Goal: Transaction & Acquisition: Purchase product/service

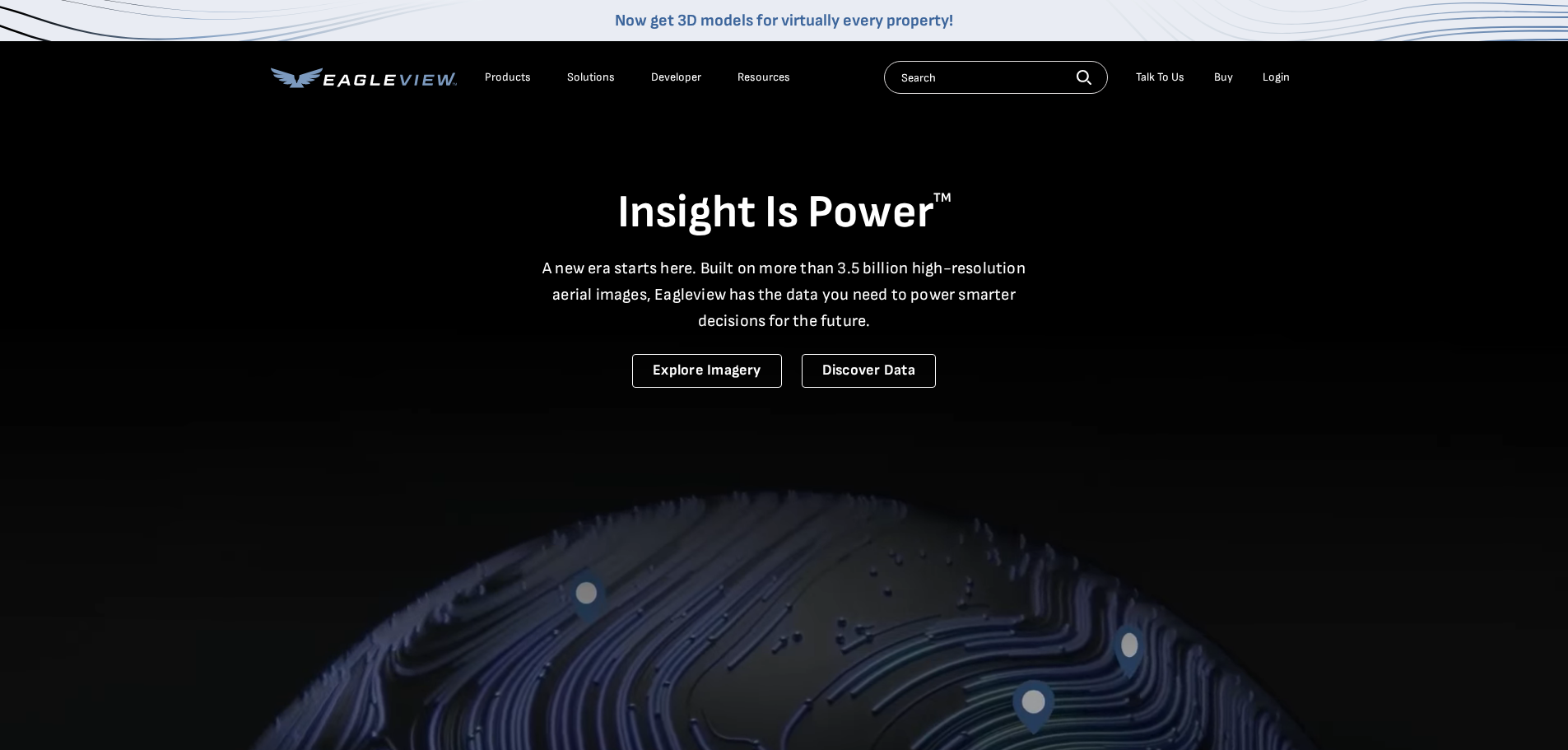
click at [1266, 81] on div "Login" at bounding box center [1277, 77] width 27 height 14
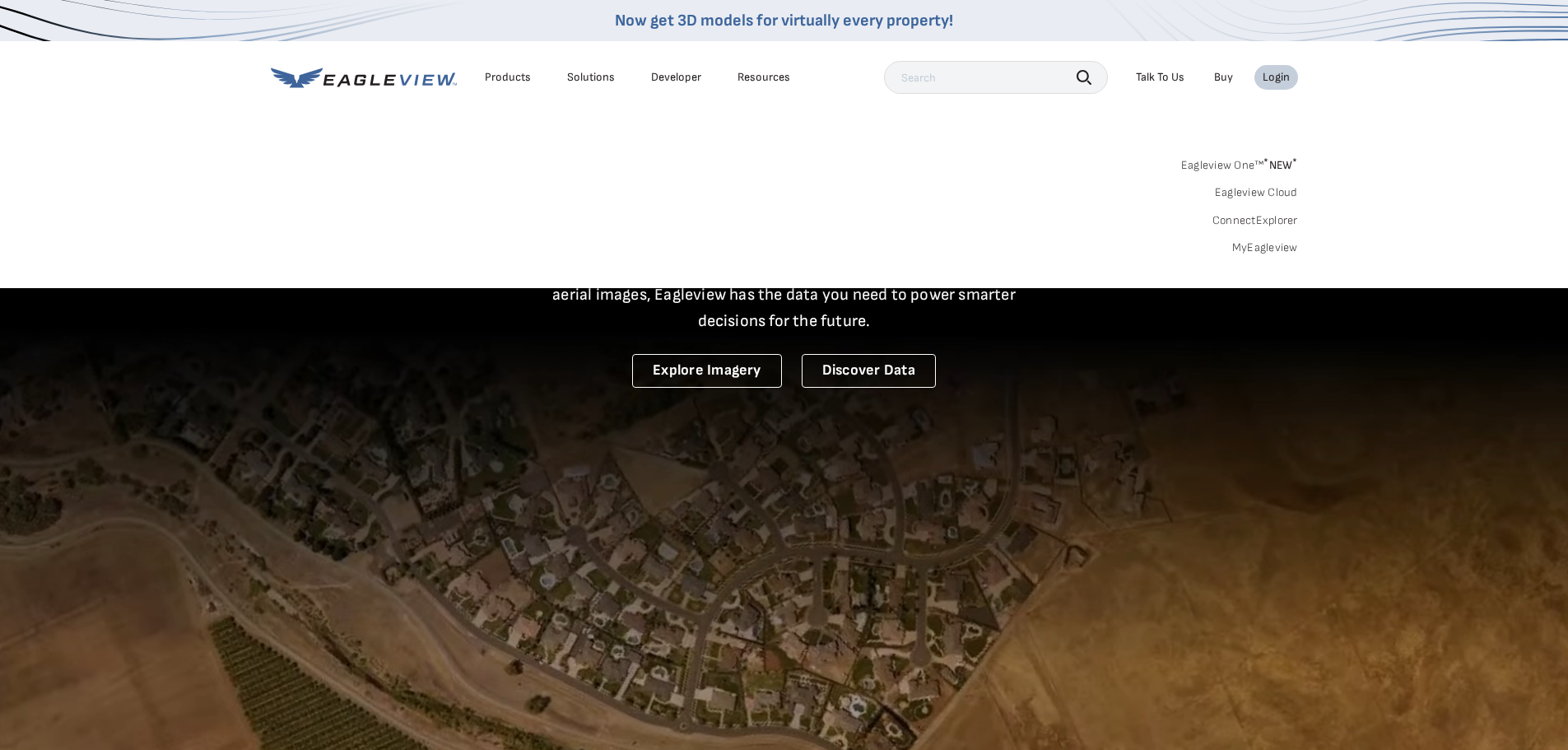
click at [1244, 241] on link "MyEagleview" at bounding box center [1265, 247] width 66 height 14
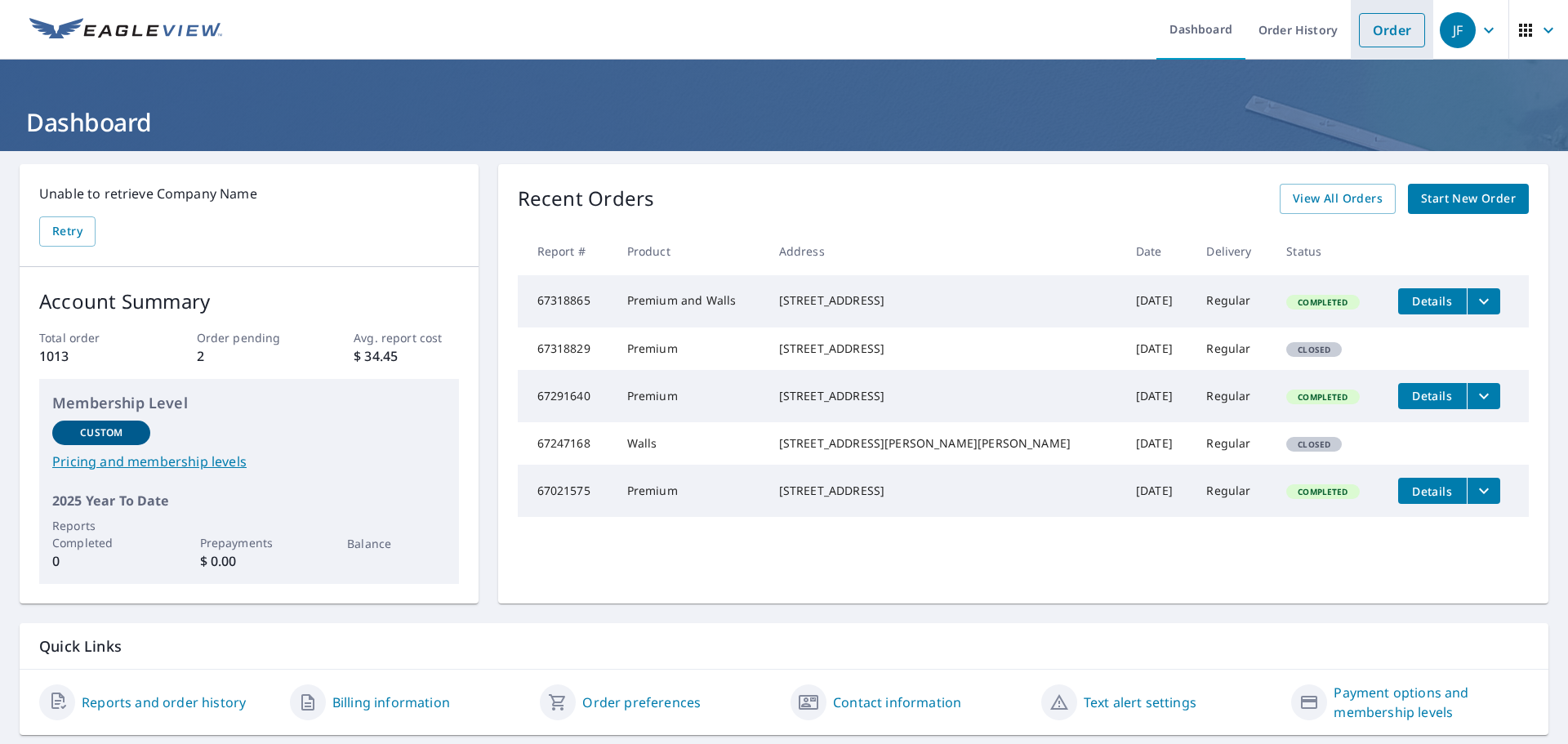
click at [1358, 38] on link "Order" at bounding box center [1391, 30] width 66 height 35
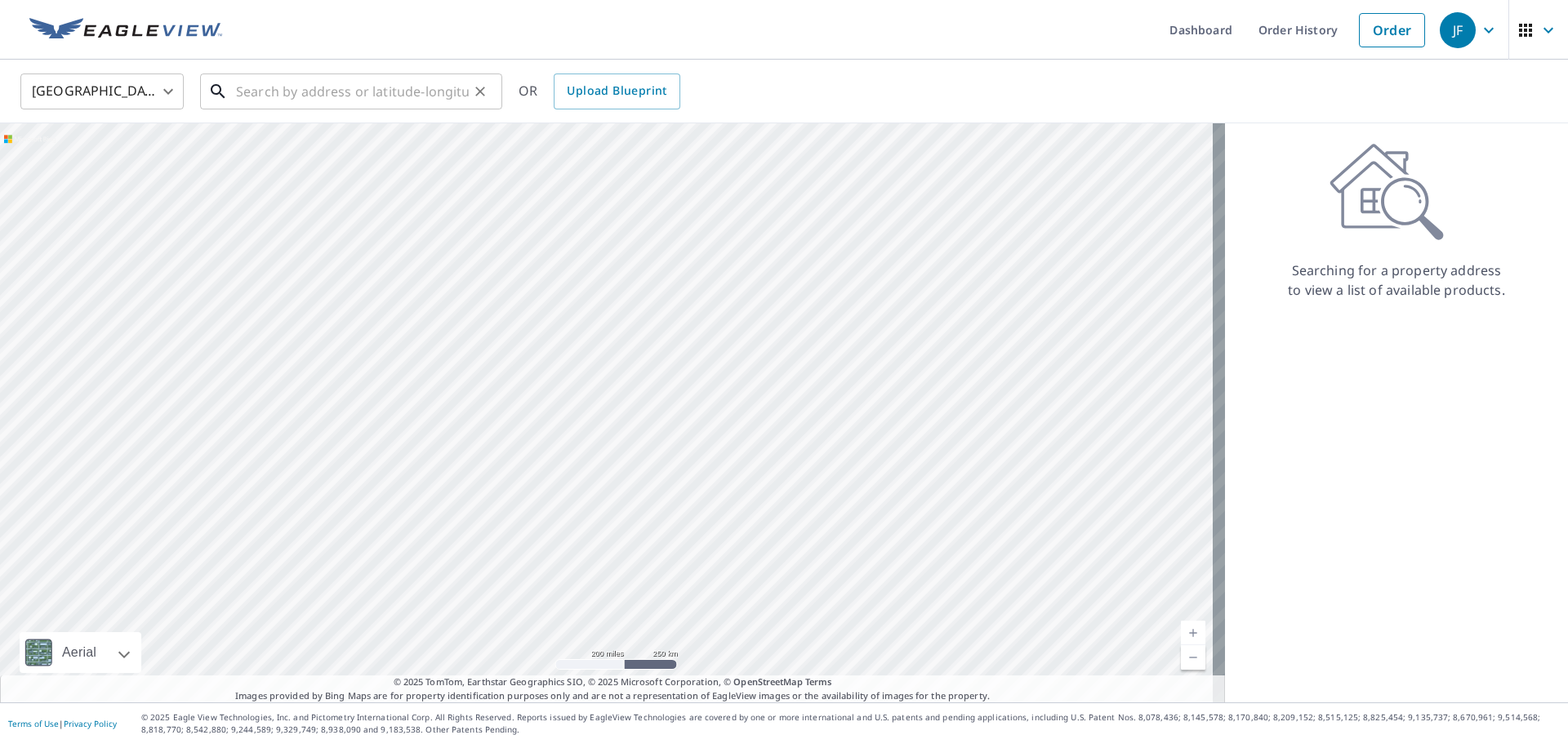
click at [270, 103] on input "text" at bounding box center [352, 91] width 232 height 46
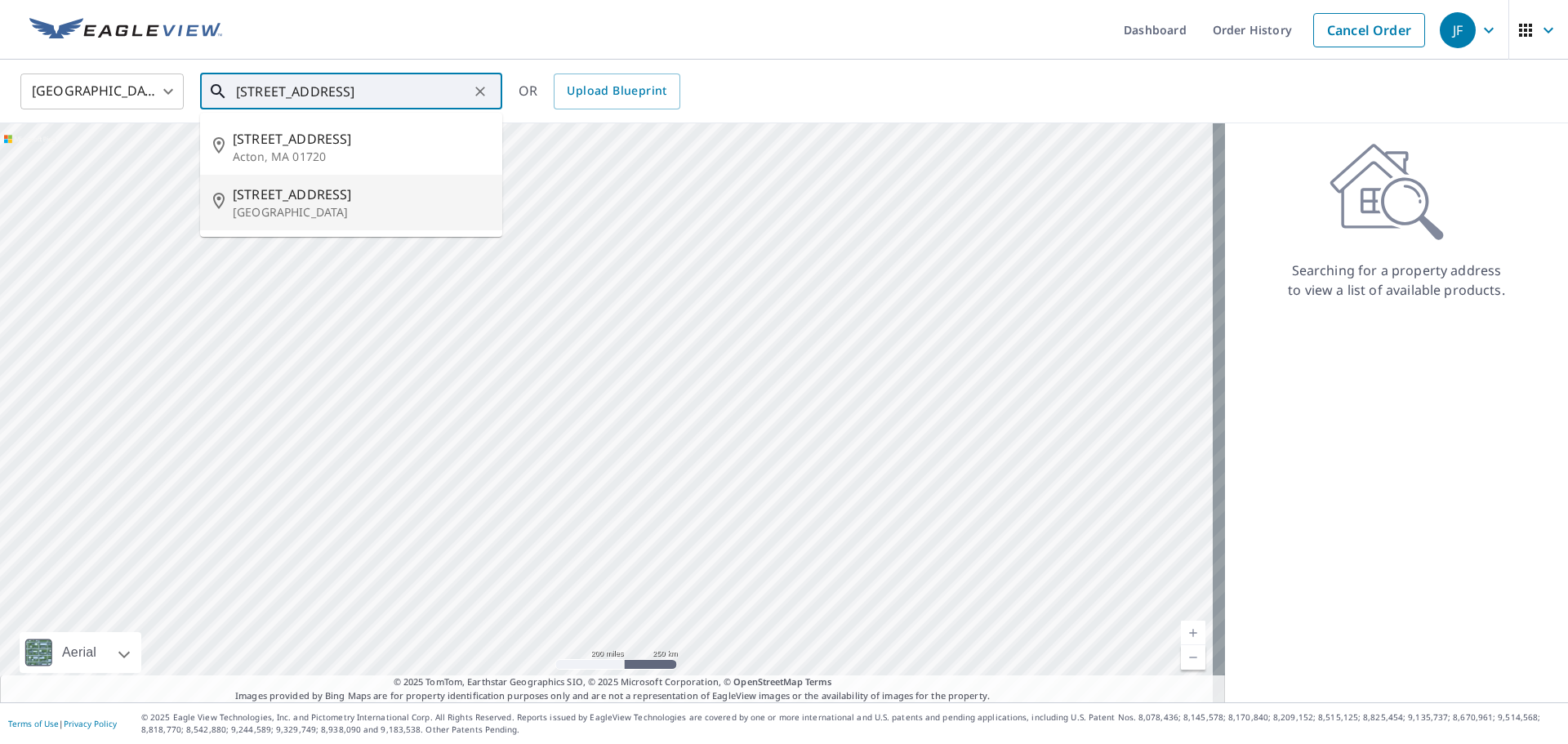
click at [257, 213] on p "[GEOGRAPHIC_DATA]" at bounding box center [360, 211] width 256 height 16
type input "[STREET_ADDRESS]"
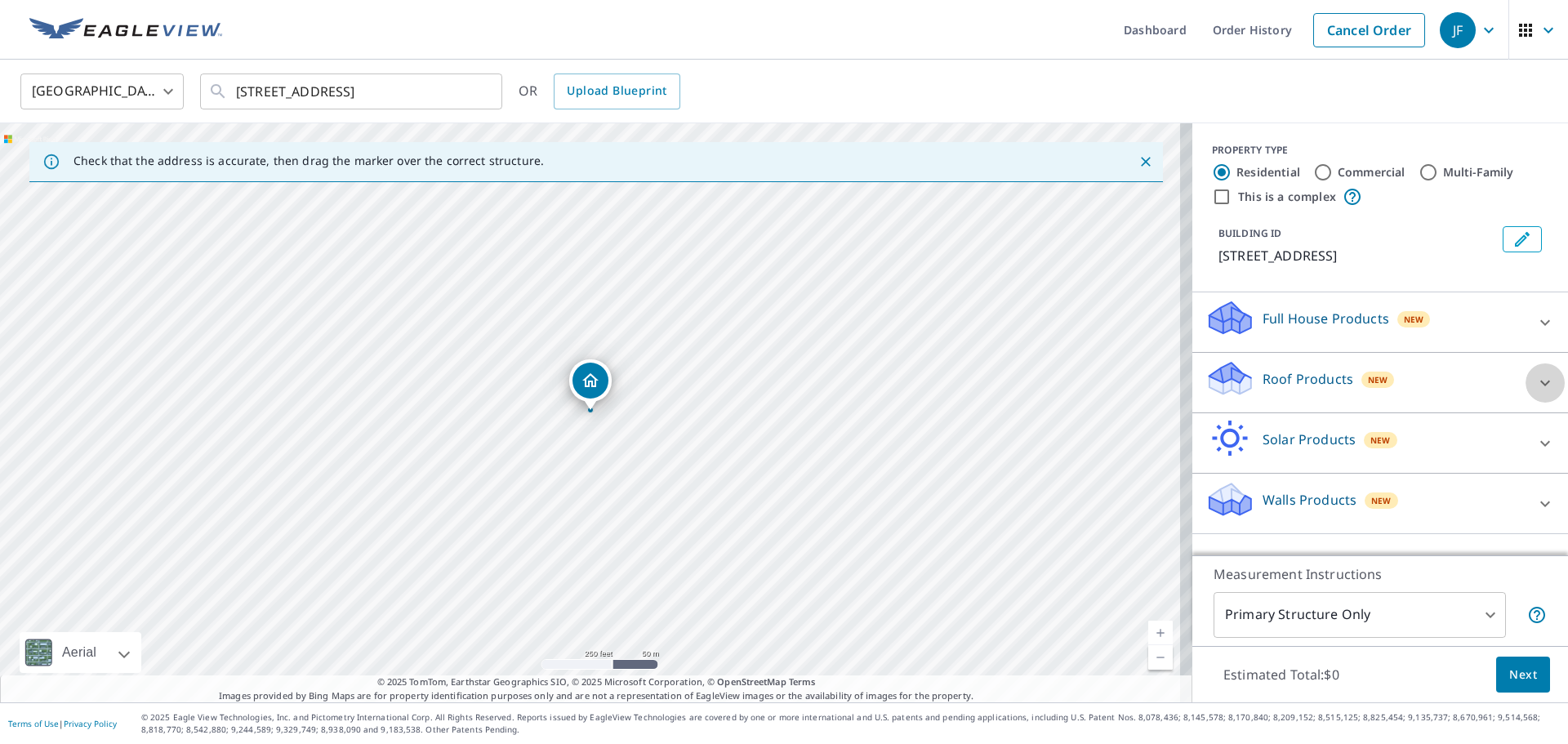
click at [1535, 382] on icon at bounding box center [1544, 382] width 19 height 19
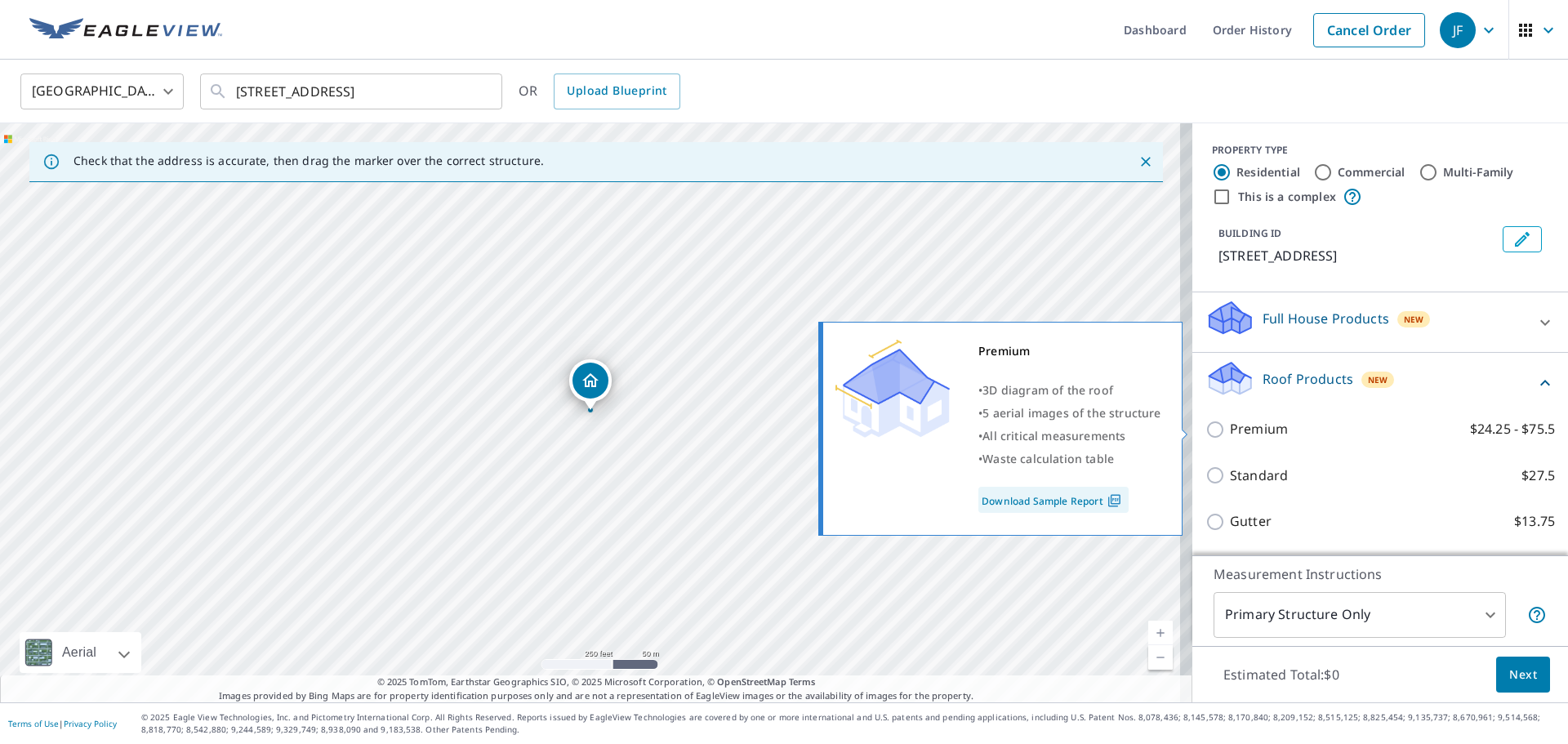
click at [1205, 427] on input "Premium $24.25 - $75.5" at bounding box center [1217, 429] width 25 height 19
checkbox input "true"
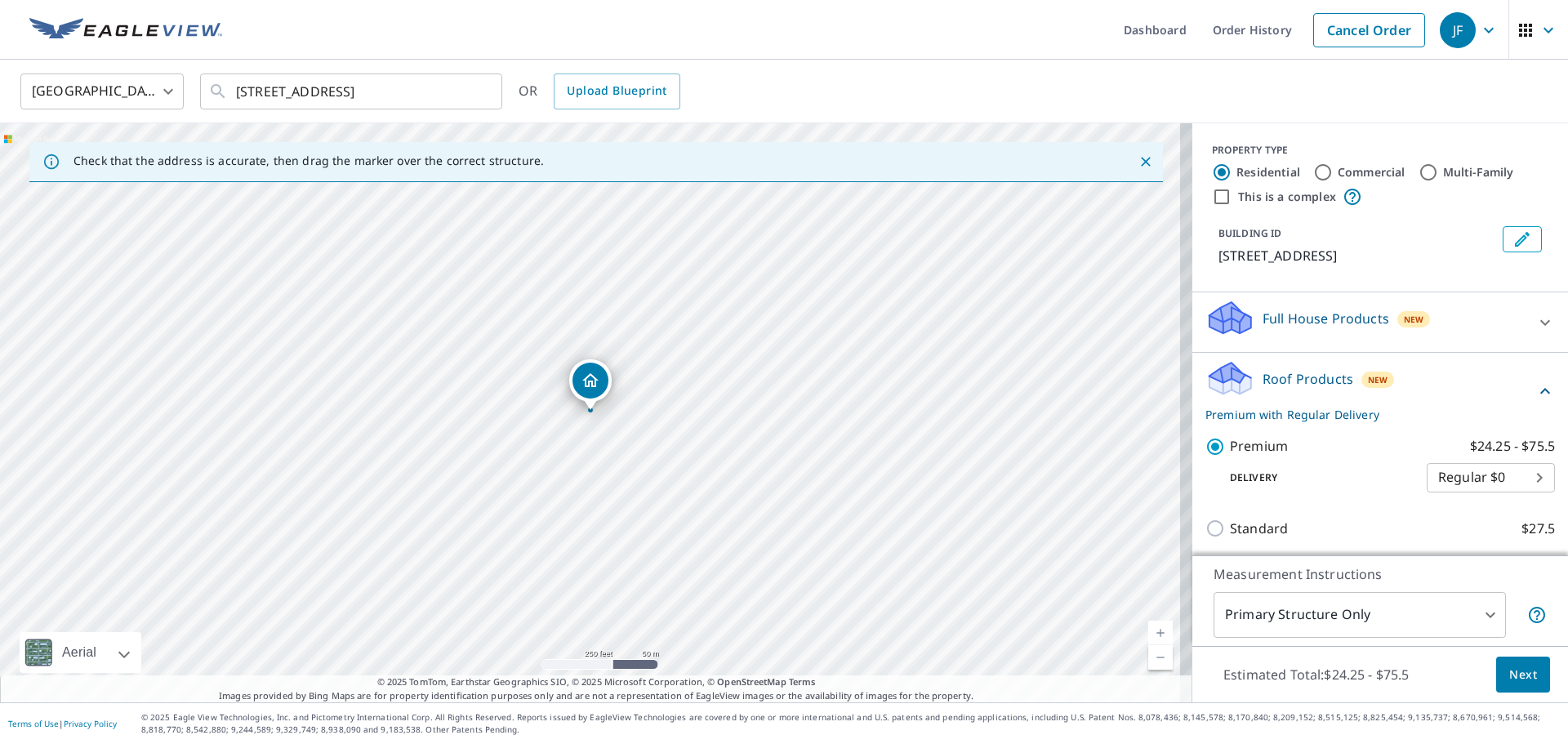
click at [1514, 673] on span "Next" at bounding box center [1522, 675] width 28 height 20
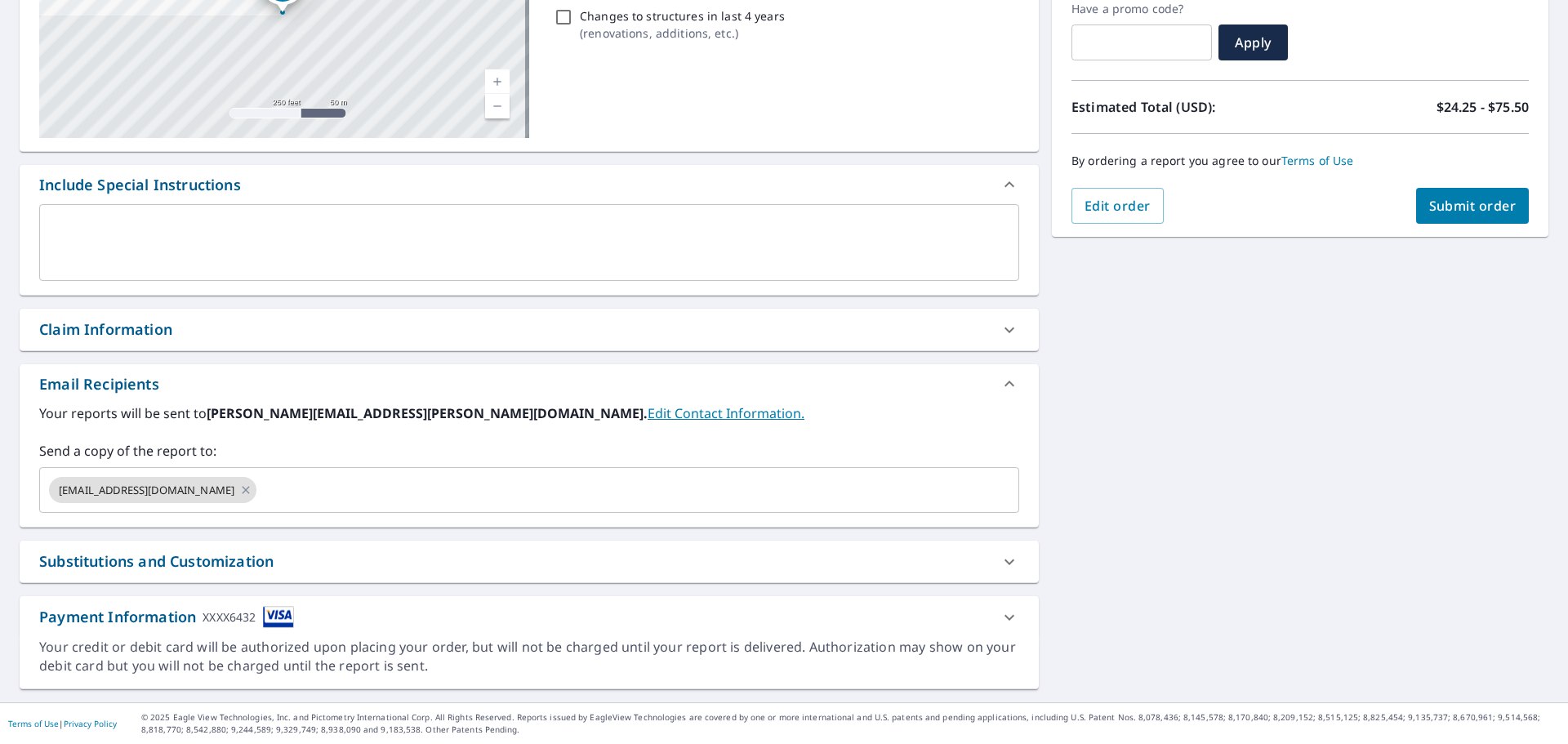
scroll to position [284, 0]
click at [239, 484] on icon at bounding box center [245, 490] width 13 height 18
checkbox input "true"
click at [151, 484] on input "text" at bounding box center [516, 490] width 941 height 31
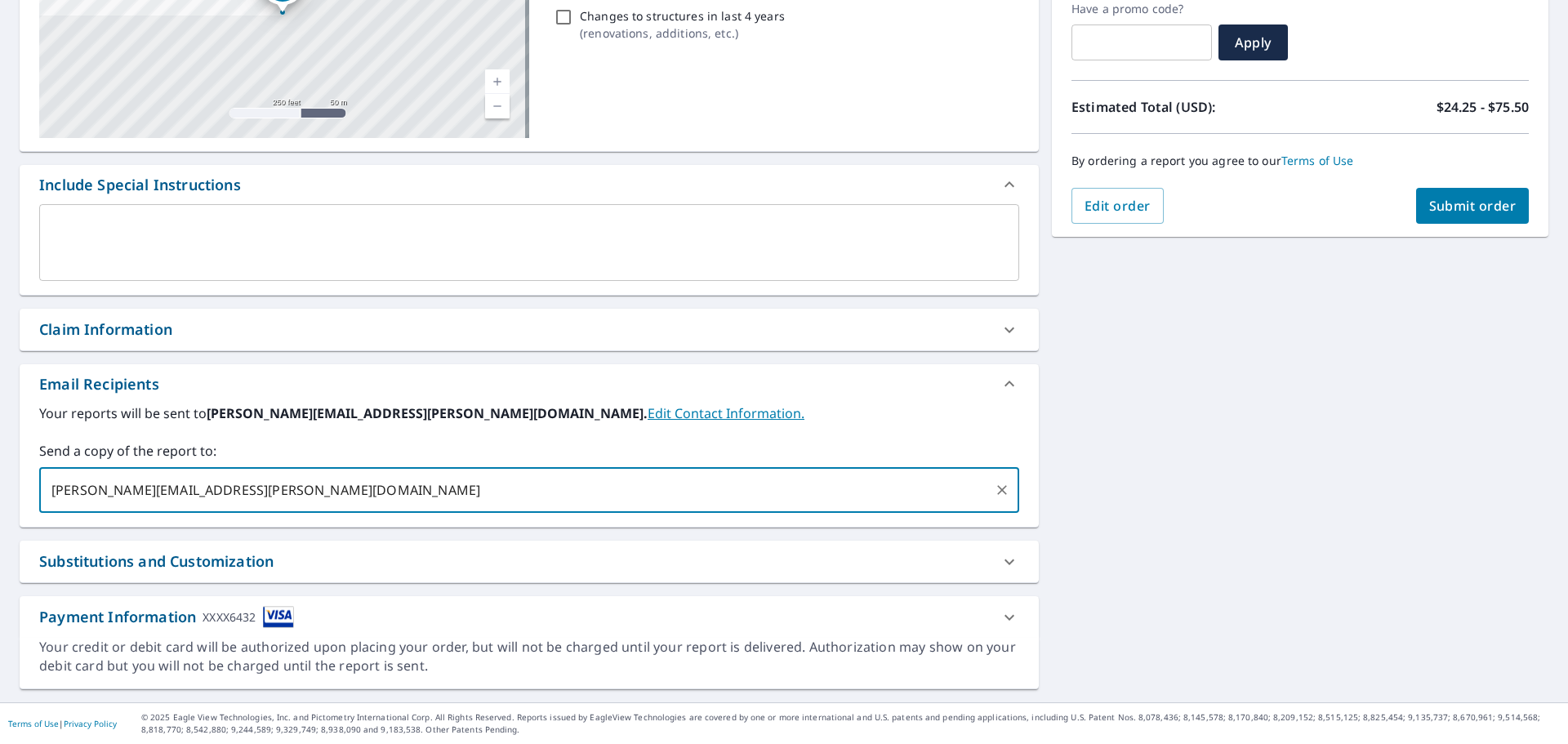
type input "[PERSON_NAME][EMAIL_ADDRESS][PERSON_NAME][DOMAIN_NAME]"
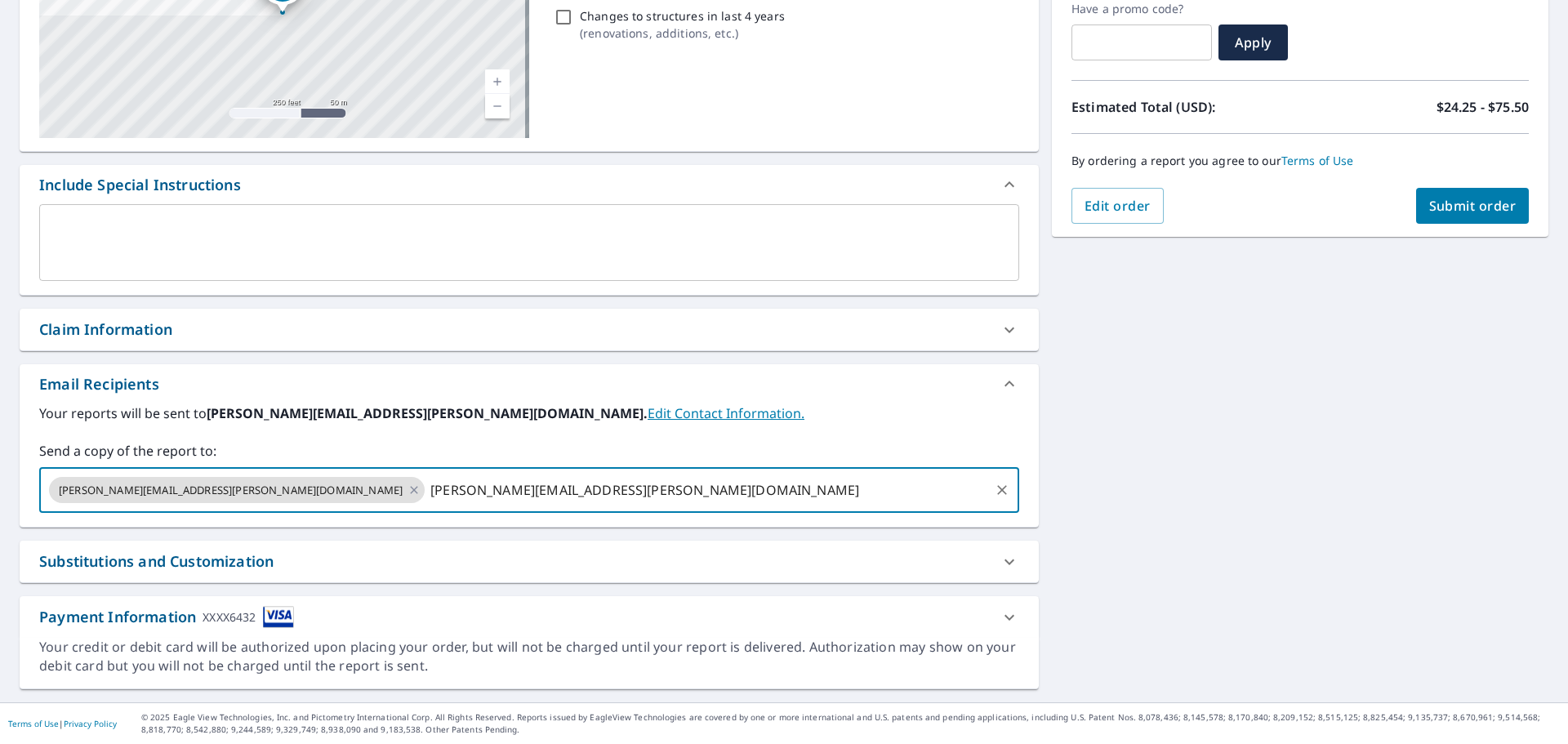
checkbox input "true"
type input "[PERSON_NAME][EMAIL_ADDRESS][PERSON_NAME][DOMAIN_NAME]"
checkbox input "true"
type input "[EMAIL_ADDRESS][DOMAIN_NAME]"
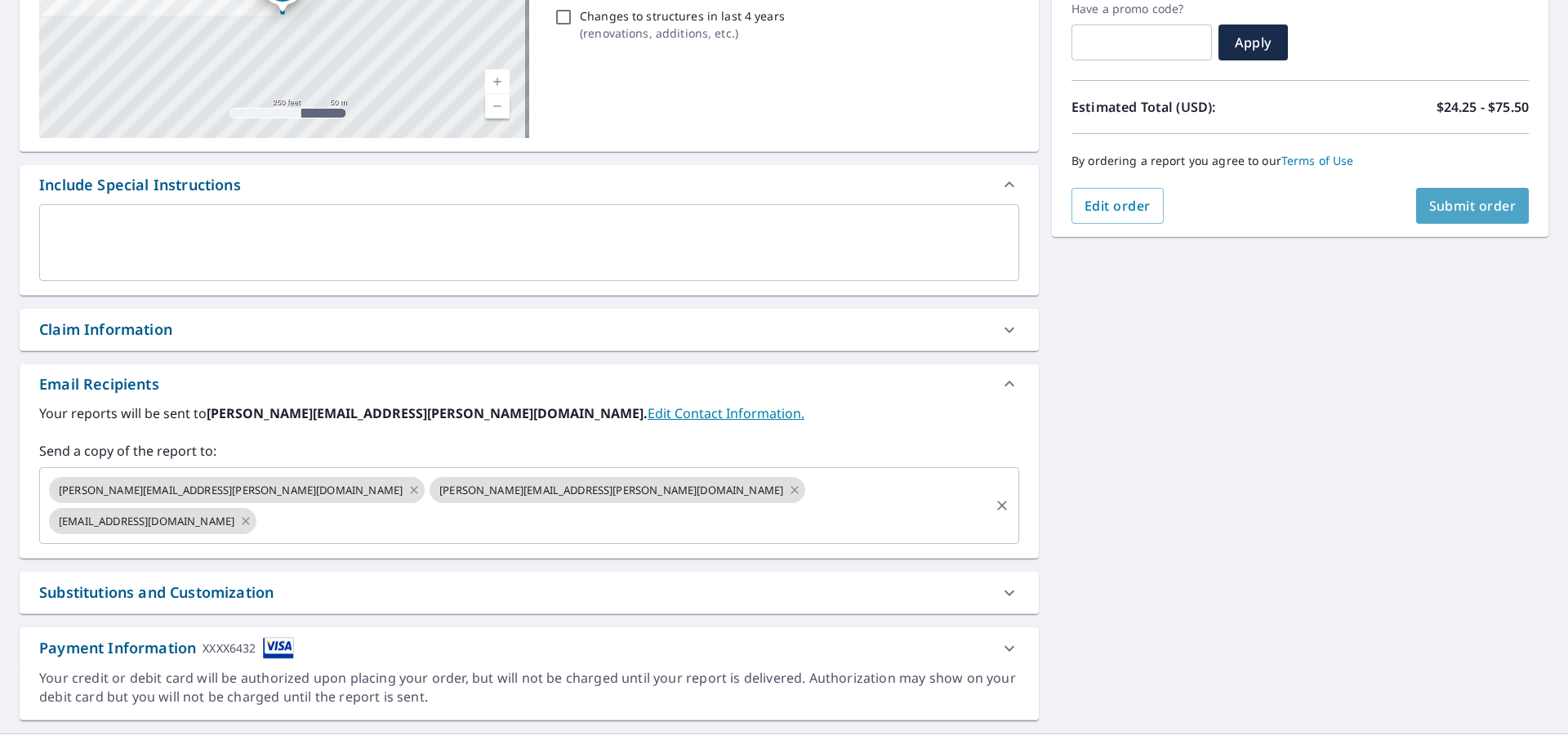
click at [1458, 205] on span "Submit order" at bounding box center [1472, 205] width 87 height 18
checkbox input "true"
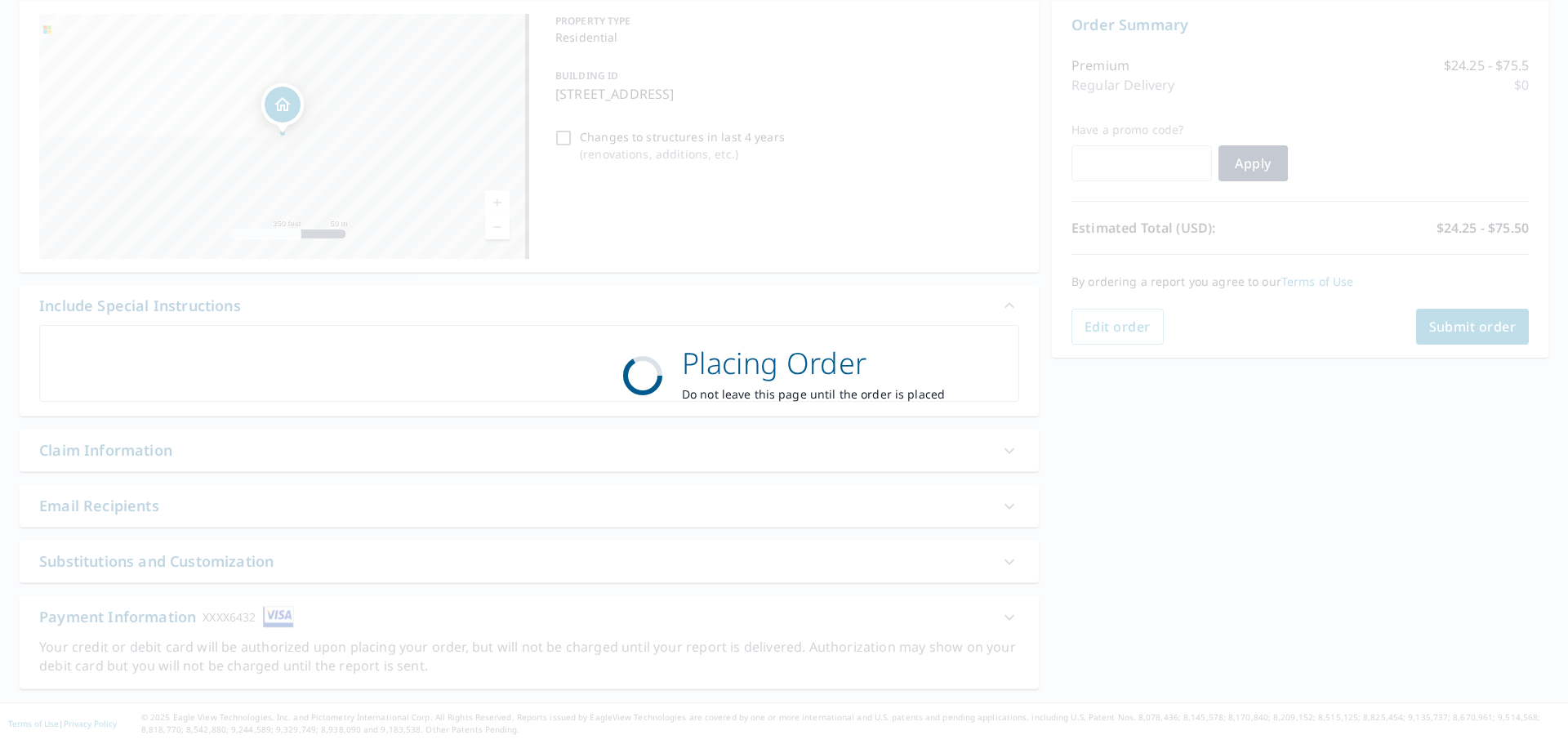
scroll to position [163, 0]
